Goal: Navigation & Orientation: Find specific page/section

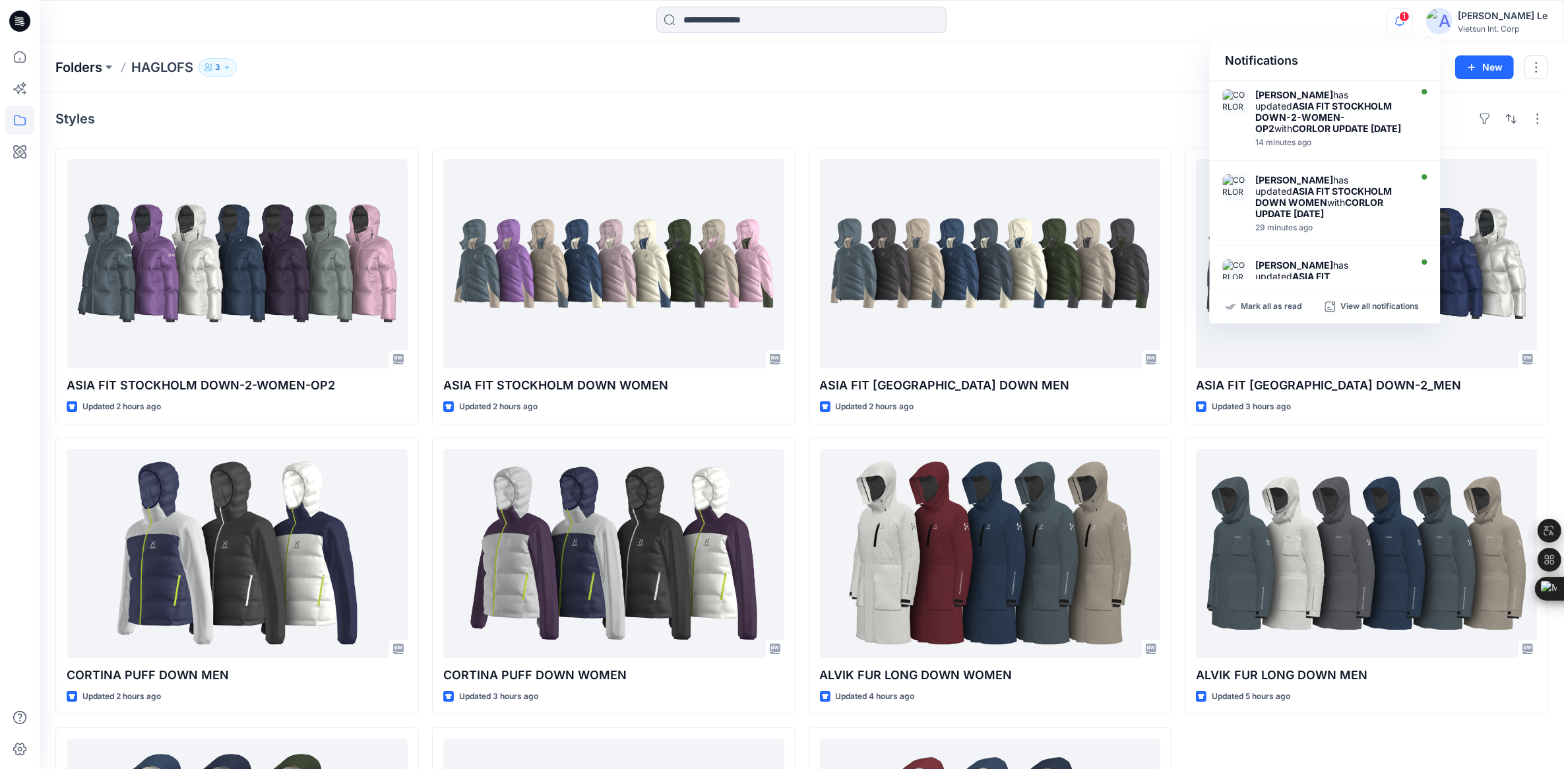
click at [92, 61] on p "Folders" at bounding box center [78, 67] width 47 height 18
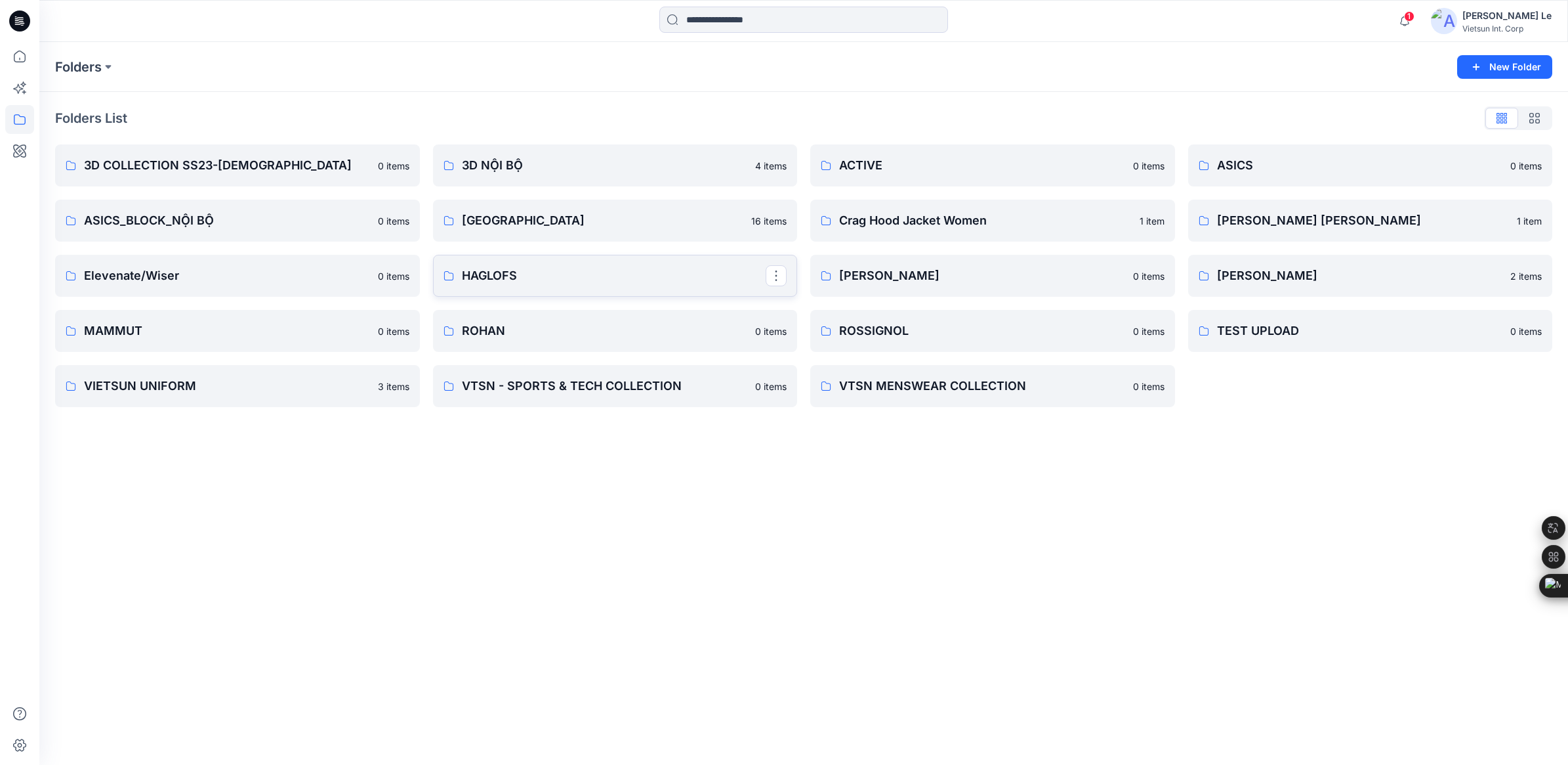
click at [485, 267] on p "HAGLOFS" at bounding box center [613, 276] width 304 height 18
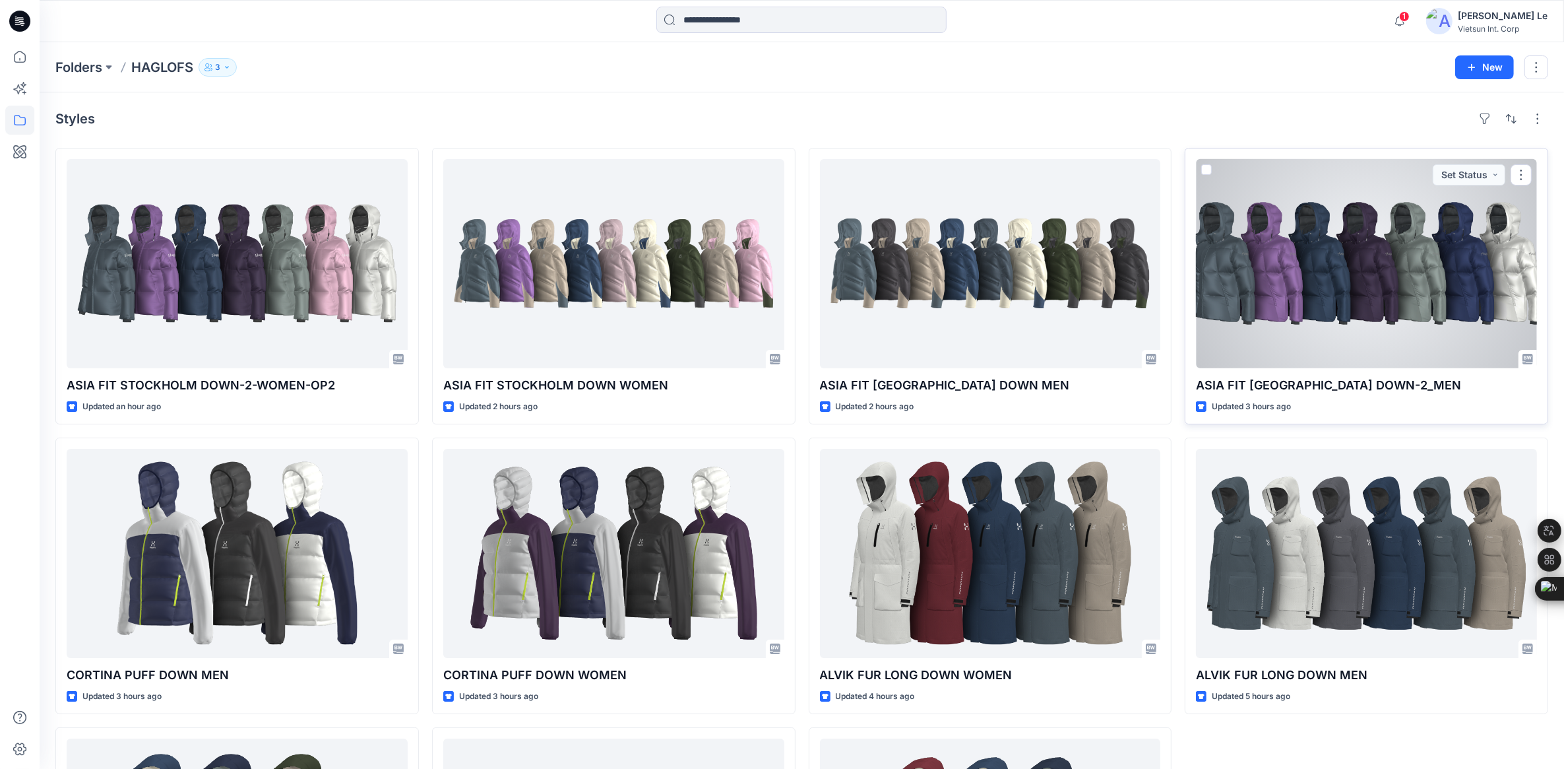
click at [529, 301] on div at bounding box center [1366, 263] width 341 height 209
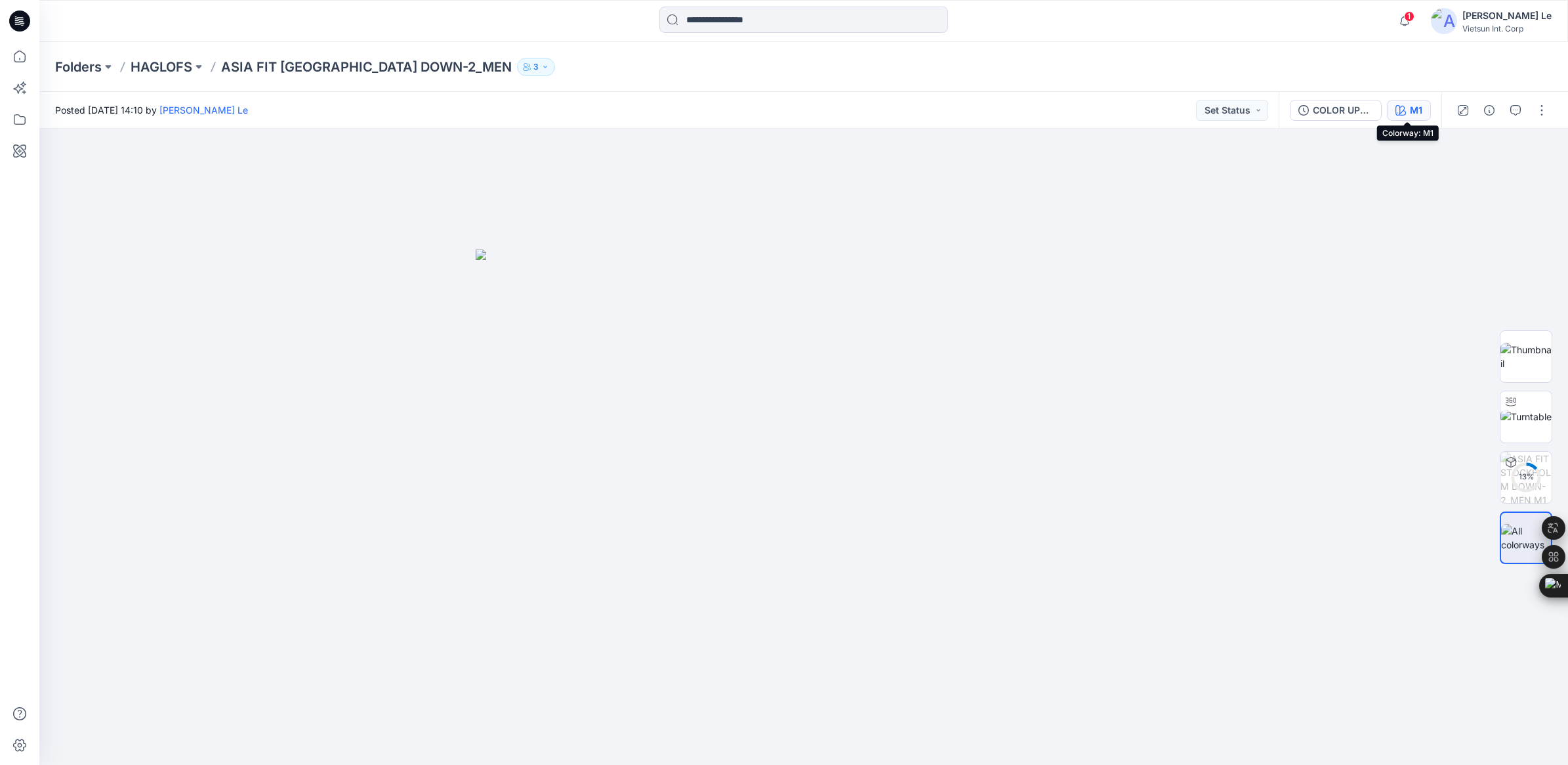
click at [526, 112] on div "M1" at bounding box center [1416, 110] width 13 height 15
